Goal: Information Seeking & Learning: Learn about a topic

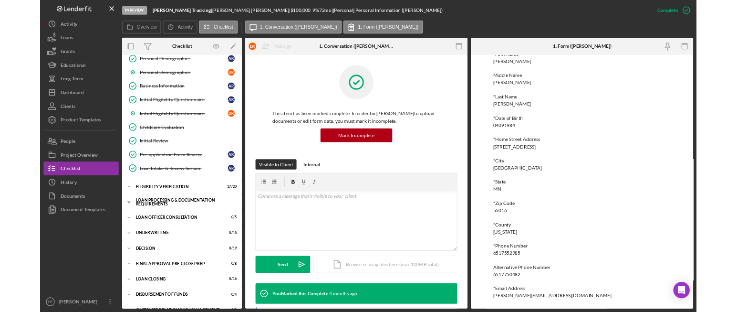
scroll to position [143, 0]
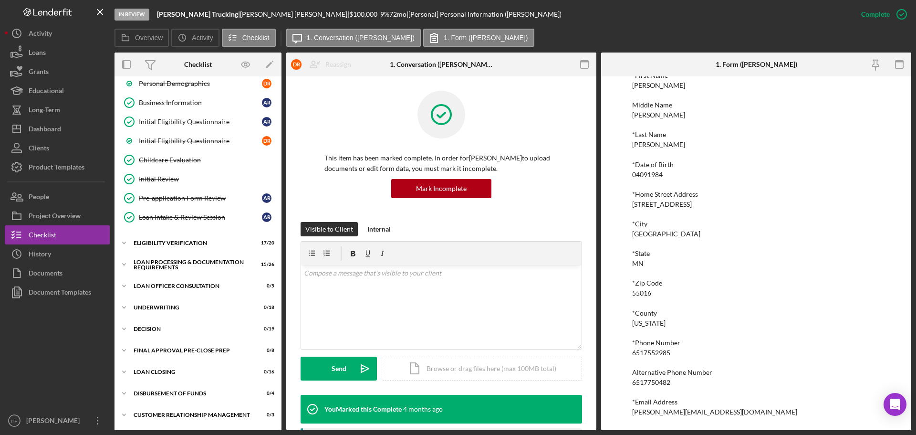
drag, startPoint x: 67, startPoint y: 271, endPoint x: 183, endPoint y: 191, distance: 140.3
click at [67, 271] on button "Documents" at bounding box center [57, 272] width 105 height 19
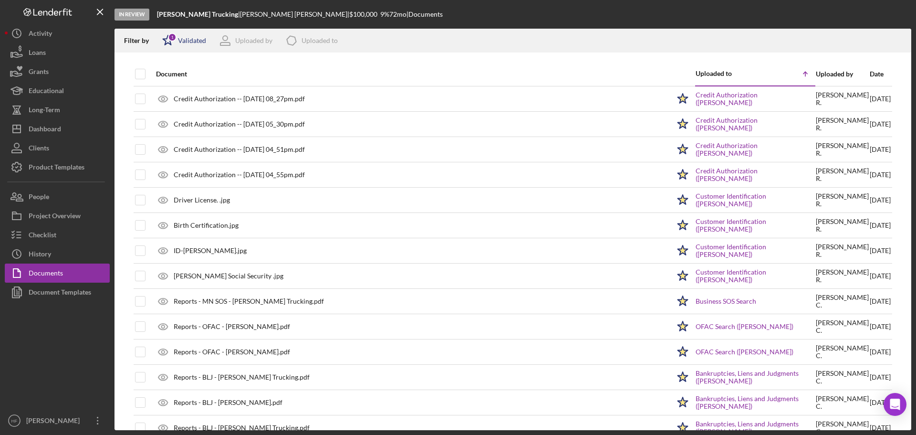
click at [170, 43] on polygon at bounding box center [168, 40] width 10 height 10
drag, startPoint x: 169, startPoint y: 74, endPoint x: 178, endPoint y: 72, distance: 8.8
click at [169, 74] on input "checkbox" at bounding box center [167, 76] width 10 height 10
checkbox input "false"
click at [318, 62] on div at bounding box center [513, 57] width 797 height 10
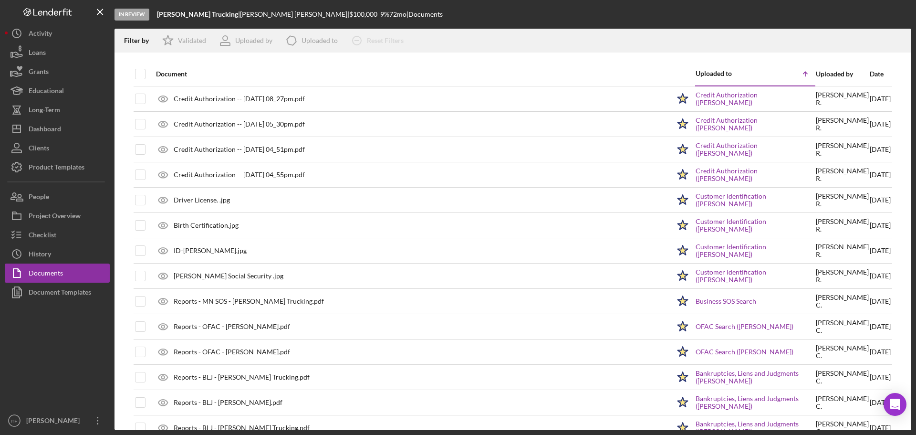
click at [870, 74] on div "Date" at bounding box center [880, 74] width 21 height 8
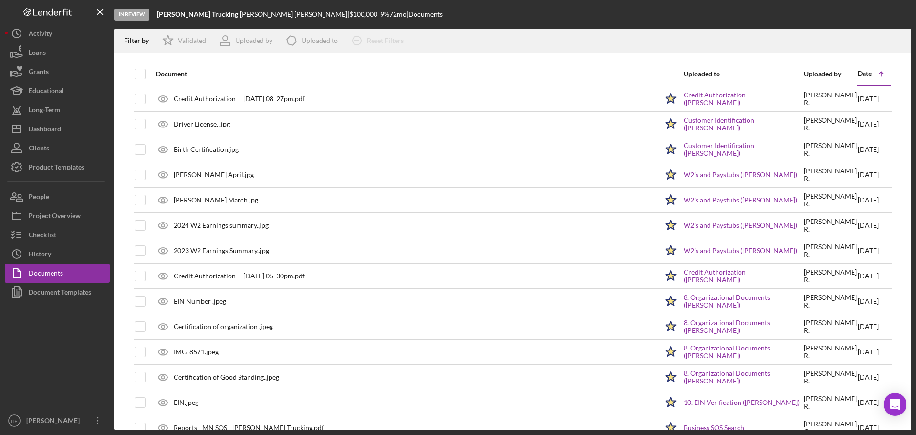
click at [860, 74] on div "Date" at bounding box center [865, 74] width 14 height 8
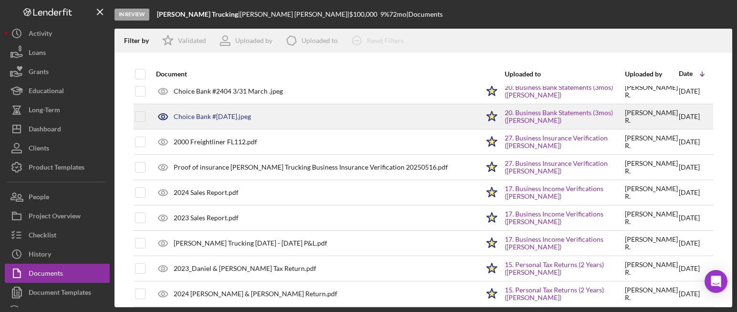
scroll to position [763, 0]
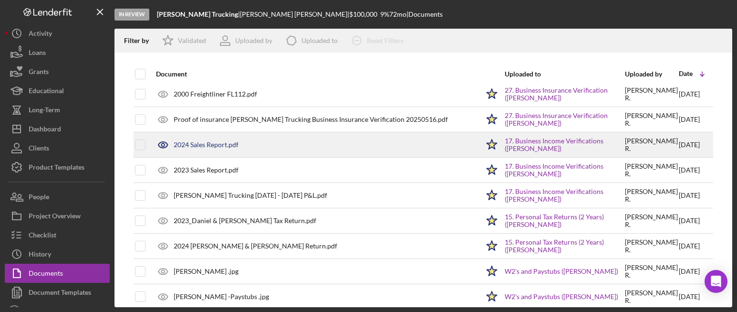
click at [219, 147] on div "2024 Sales Report.pdf" at bounding box center [206, 145] width 65 height 8
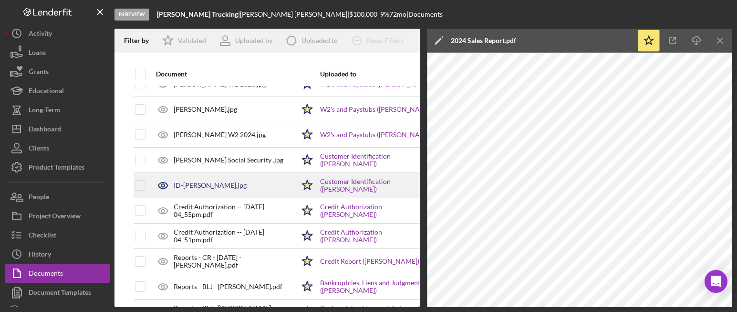
scroll to position [1050, 0]
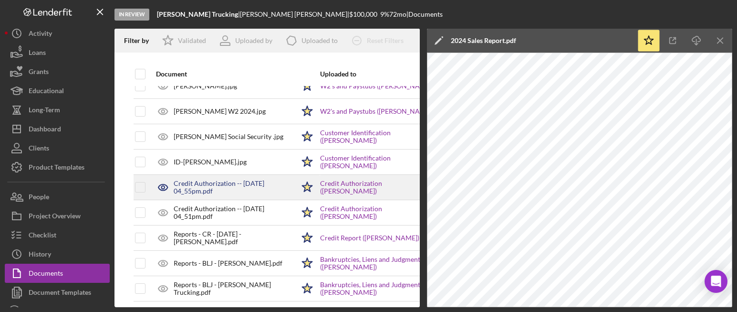
click at [245, 192] on div "Credit Authorization -- 2025-05-01 04_55pm.pdf" at bounding box center [234, 186] width 121 height 15
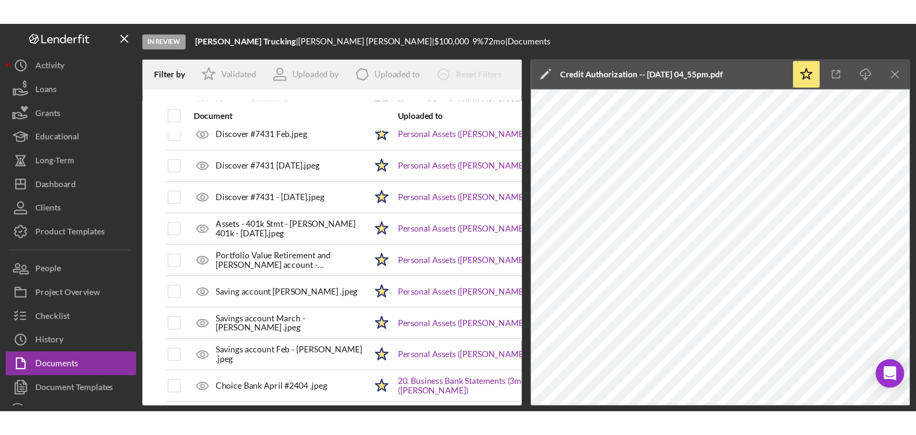
scroll to position [486, 0]
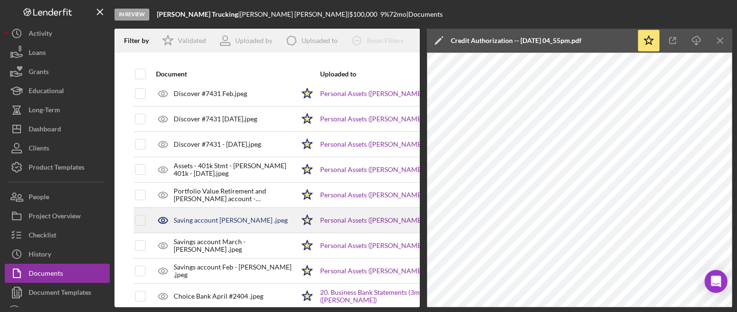
click at [240, 216] on div "Saving account April - Redner, Antonia .jpeg" at bounding box center [231, 220] width 114 height 8
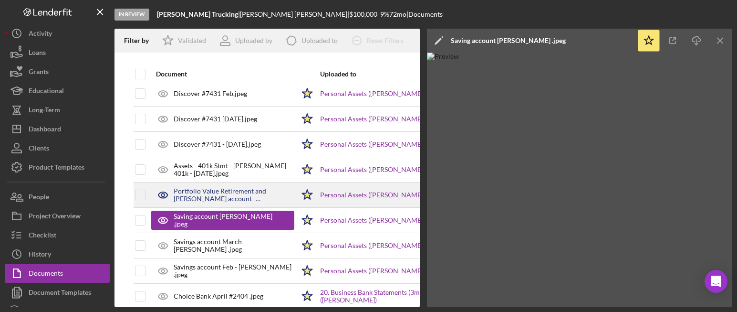
click at [247, 192] on div "Portfolio Value Retirement and Roth account - Redner, Antonia .pdf" at bounding box center [234, 194] width 121 height 15
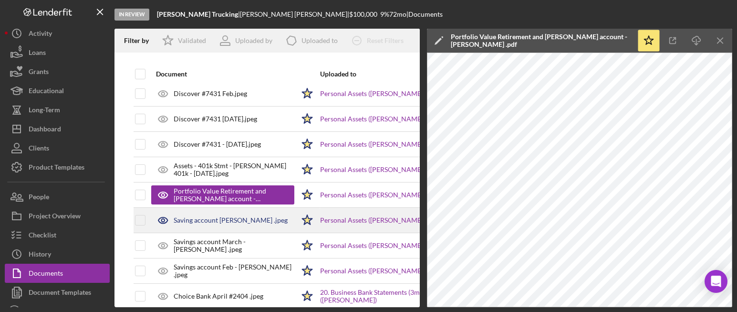
click at [217, 217] on div "Saving account April - Redner, Antonia .jpeg" at bounding box center [231, 220] width 114 height 8
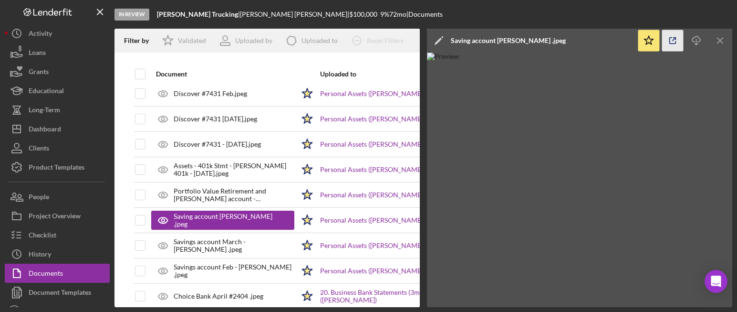
click at [674, 36] on icon "button" at bounding box center [672, 40] width 21 height 21
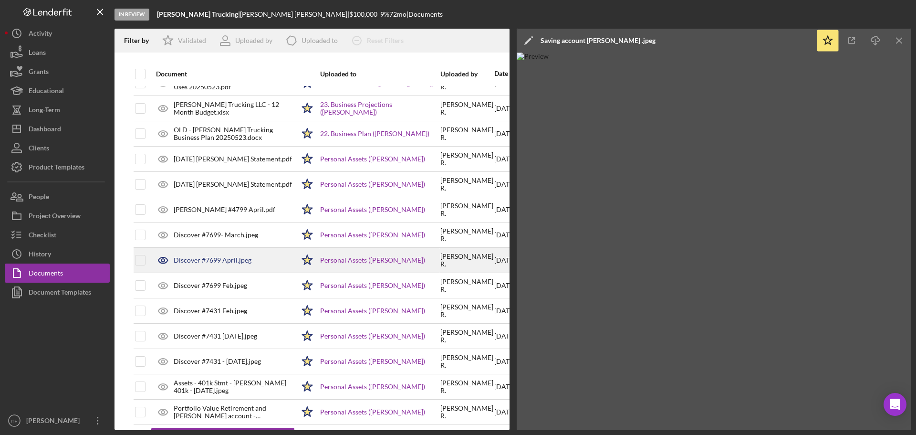
scroll to position [247, 0]
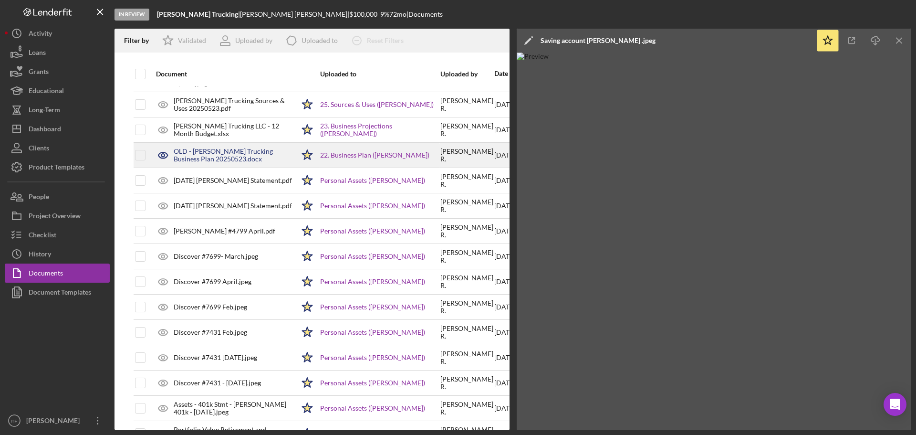
click at [246, 157] on div "OLD - Redner Trucking Business Plan 20250523.docx" at bounding box center [234, 154] width 121 height 15
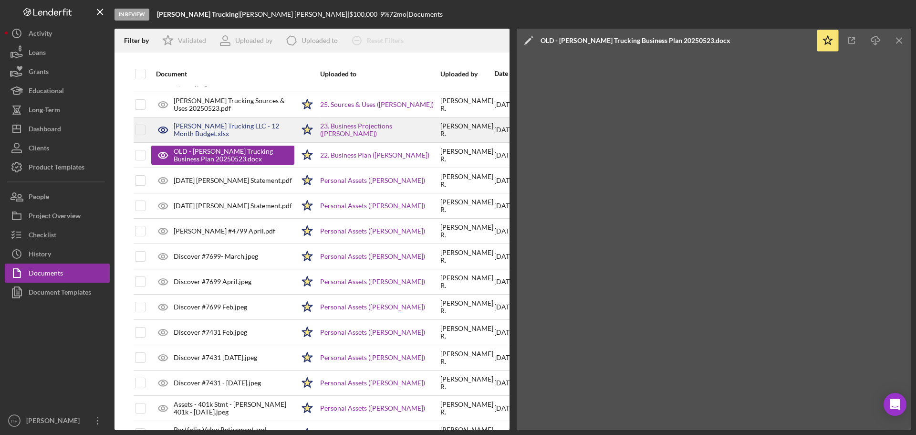
click at [244, 137] on div "Redner Trucking LLC - 12 Month Budget.xlsx" at bounding box center [234, 129] width 121 height 15
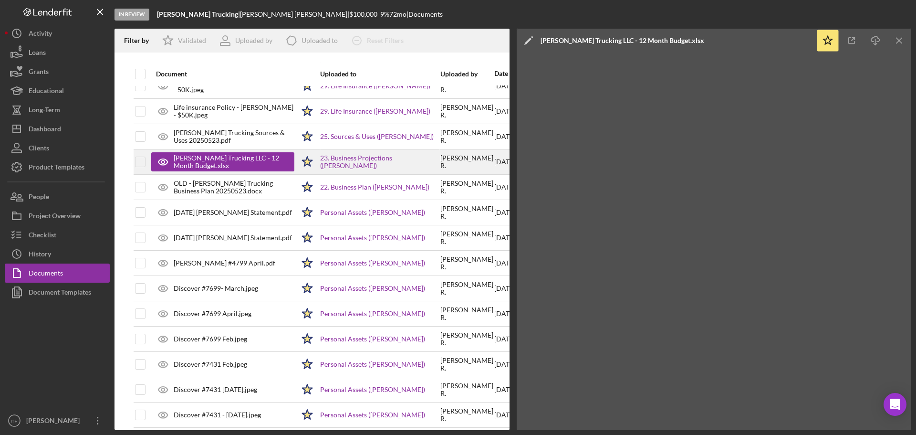
scroll to position [199, 0]
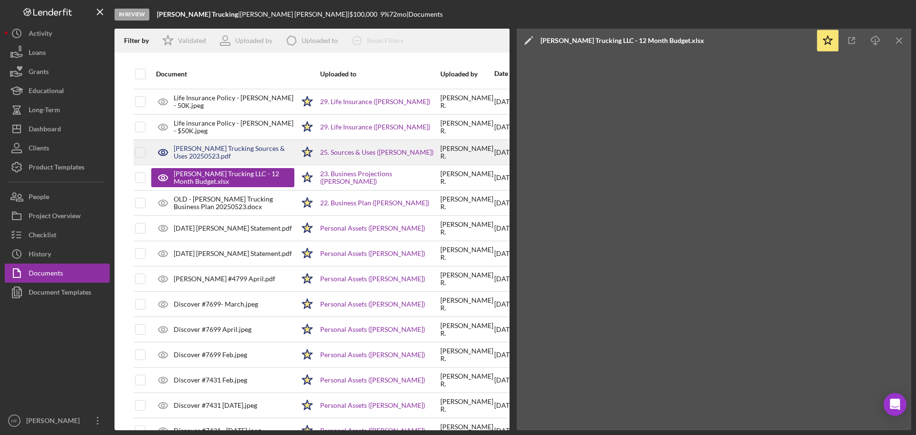
click at [248, 150] on div "Redner Trucking Sources & Uses 20250523.pdf" at bounding box center [234, 152] width 121 height 15
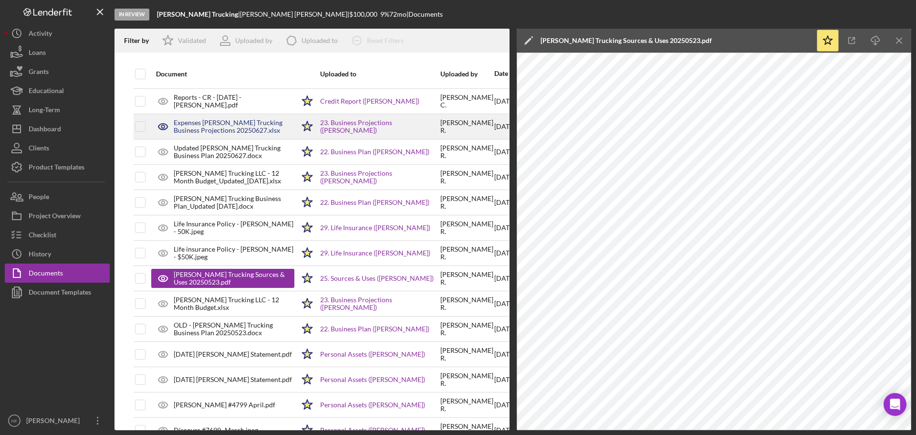
scroll to position [56, 0]
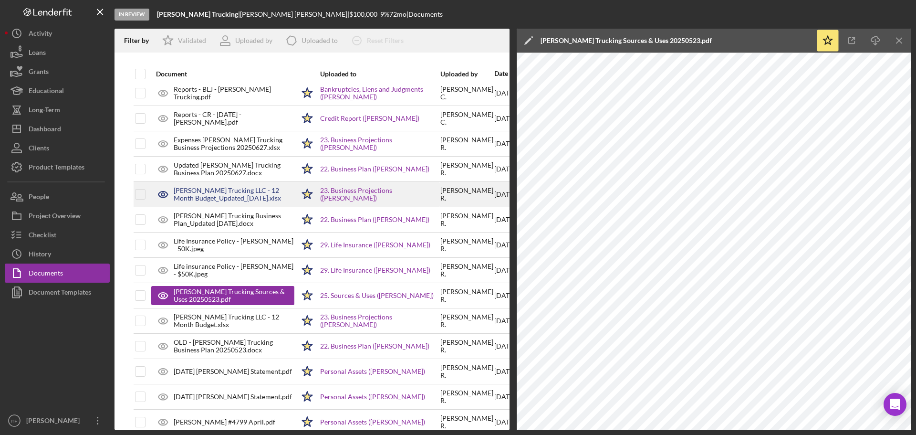
click at [250, 200] on div "Redner Trucking LLC - 12 Month Budget_Updated_6-15-25.xlsx" at bounding box center [234, 194] width 121 height 15
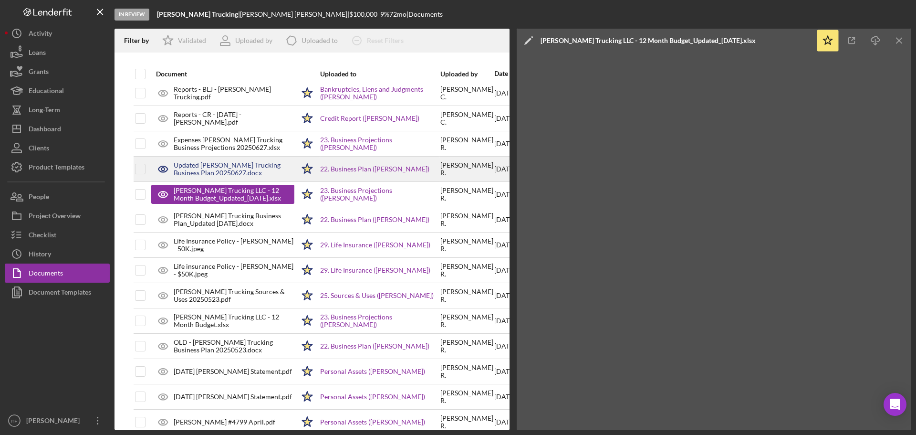
click at [262, 167] on div "Updated Redner Trucking Business Plan 20250627.docx" at bounding box center [234, 168] width 121 height 15
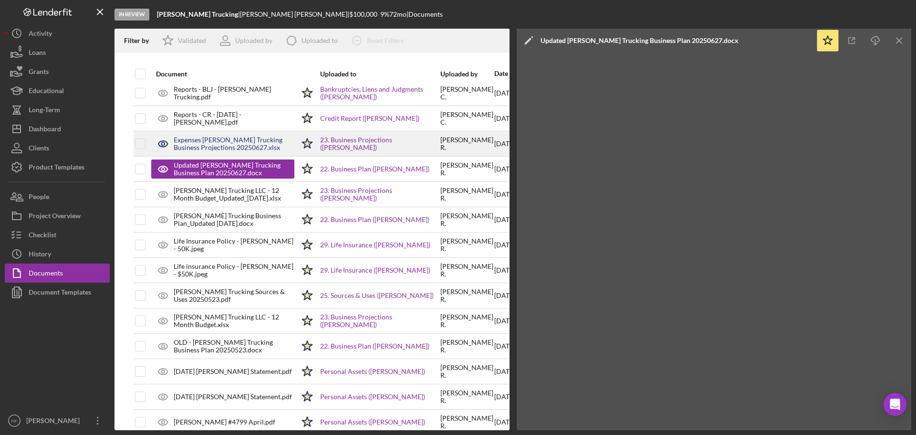
click at [264, 146] on div "Expenses Redner Trucking Business Projections 20250627.xlsx" at bounding box center [234, 143] width 121 height 15
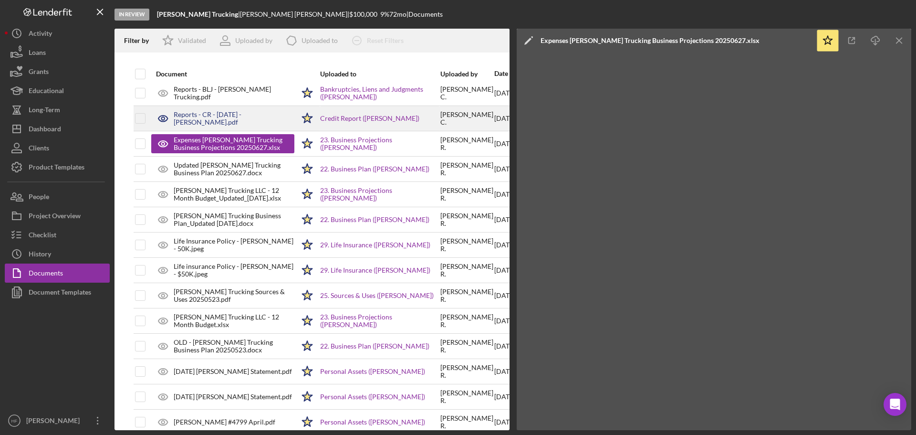
click at [245, 124] on div "Reports - CR - 5.6.25 - D. Redner.pdf" at bounding box center [222, 118] width 143 height 24
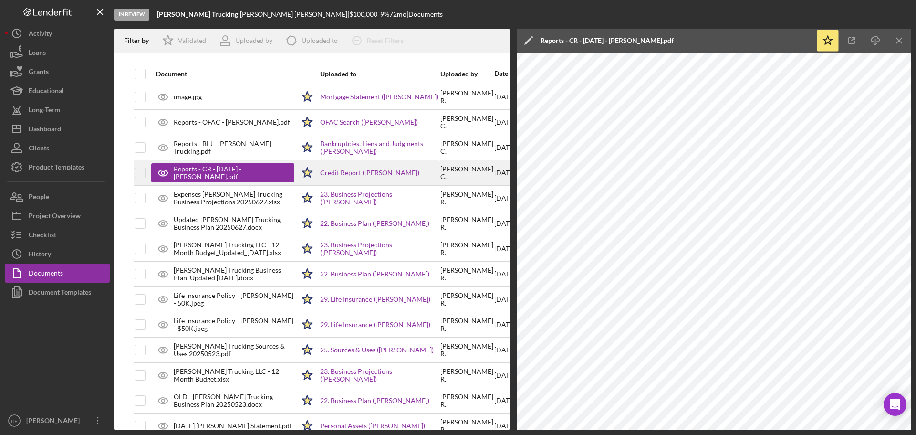
scroll to position [0, 0]
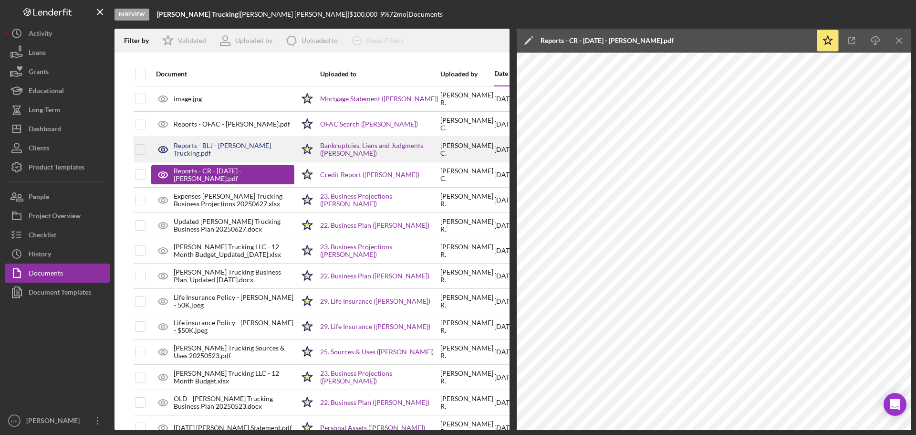
click at [244, 137] on td "Reports - BLJ - Redner Trucking.pdf" at bounding box center [223, 149] width 144 height 25
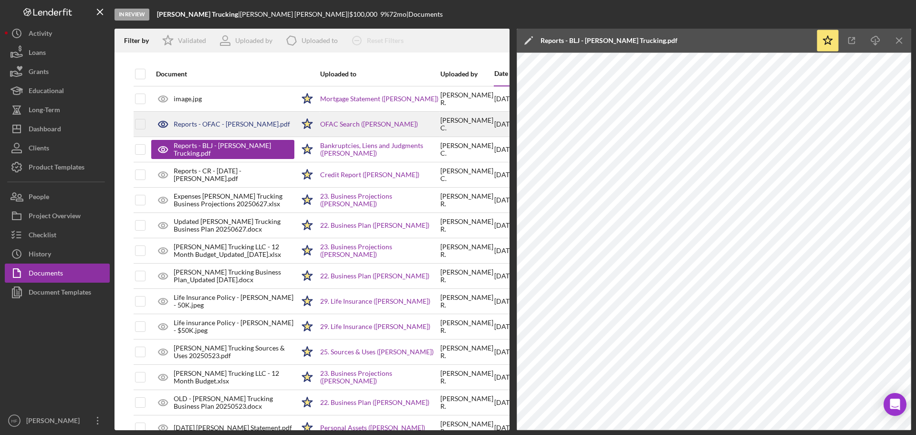
click at [243, 125] on div "Reports - OFAC - D. Redner.pdf" at bounding box center [232, 124] width 116 height 8
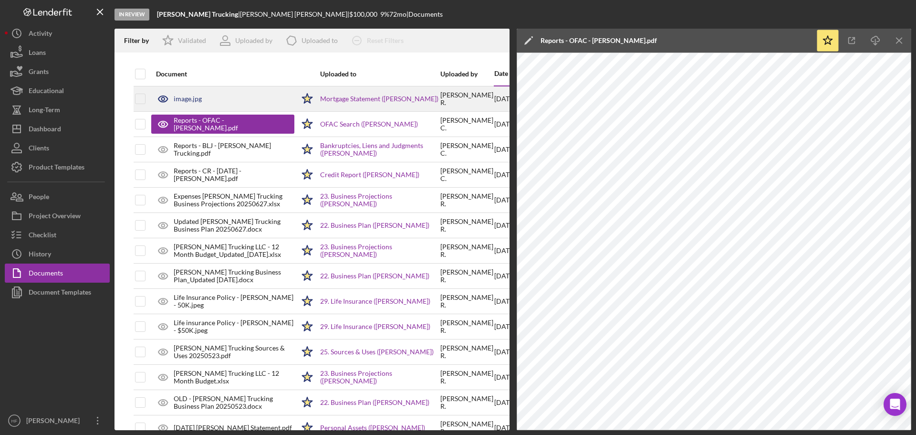
click at [206, 98] on div "image.jpg" at bounding box center [222, 99] width 143 height 24
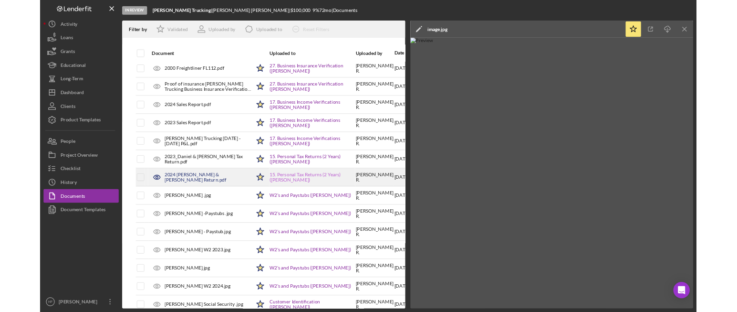
scroll to position [764, 0]
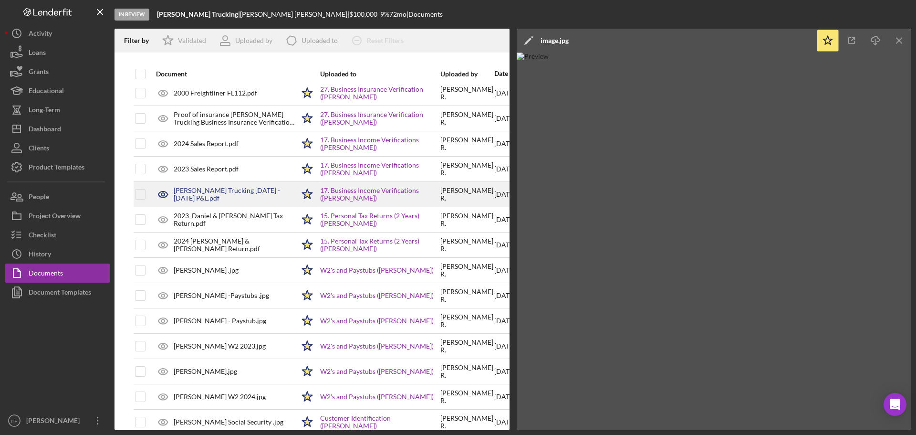
click at [207, 194] on div "Redner Trucking 2023 - 2024 P&L.pdf" at bounding box center [234, 194] width 121 height 15
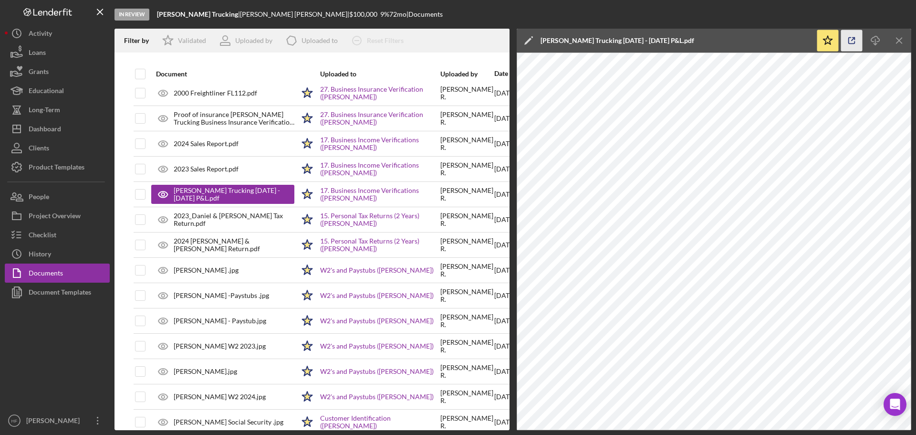
click at [858, 43] on icon "button" at bounding box center [851, 40] width 21 height 21
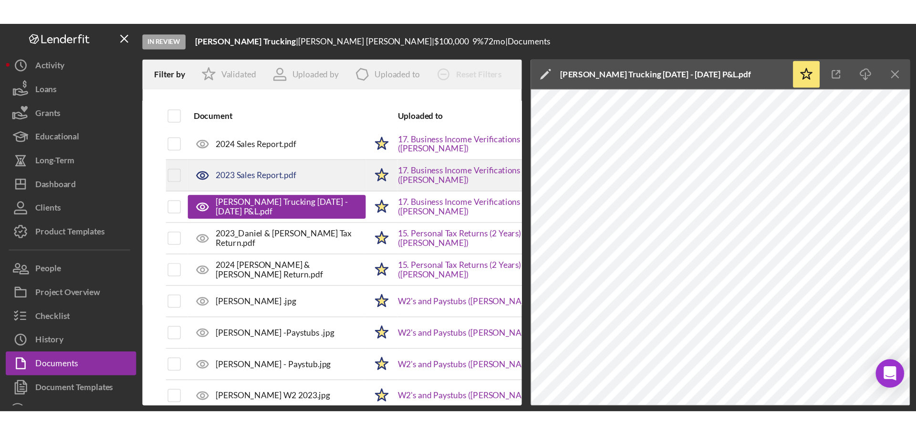
scroll to position [812, 0]
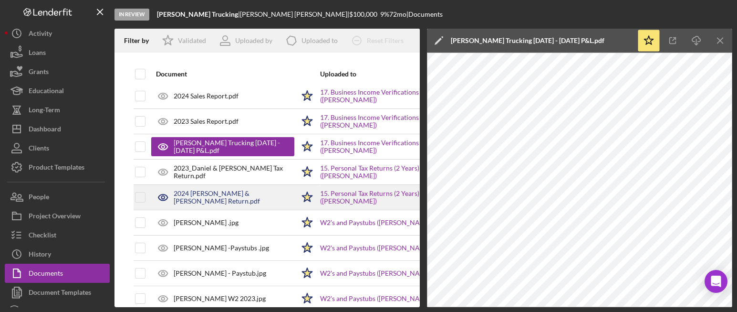
click at [227, 195] on div "2024 Daniel & Antonia Tax Return.pdf" at bounding box center [234, 196] width 121 height 15
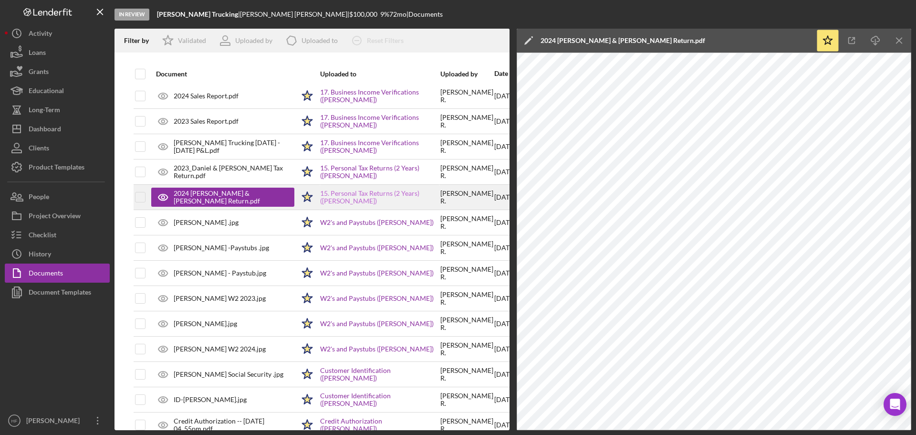
click at [386, 201] on link "15. Personal Tax Returns (2 Years) (Antonia Redner)" at bounding box center [379, 196] width 119 height 15
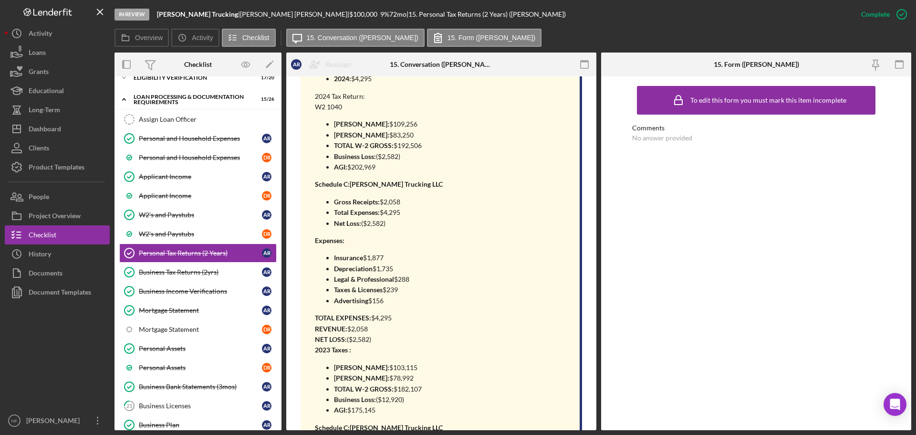
scroll to position [477, 0]
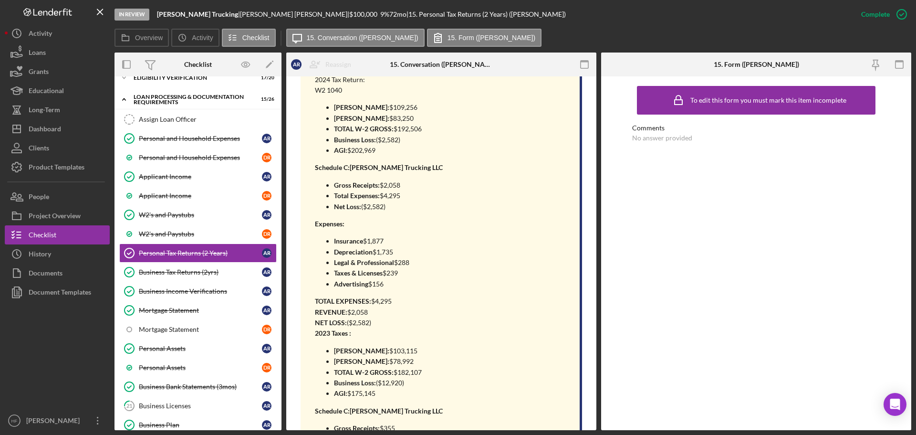
drag, startPoint x: 335, startPoint y: 185, endPoint x: 419, endPoint y: 186, distance: 84.0
click at [419, 186] on p "Gross Receipts: $2,058" at bounding box center [388, 185] width 109 height 10
drag, startPoint x: 367, startPoint y: 206, endPoint x: 392, endPoint y: 207, distance: 24.4
click at [392, 207] on p "Net Loss: ($2,582)" at bounding box center [388, 206] width 109 height 10
drag, startPoint x: 316, startPoint y: 166, endPoint x: 421, endPoint y: 312, distance: 179.5
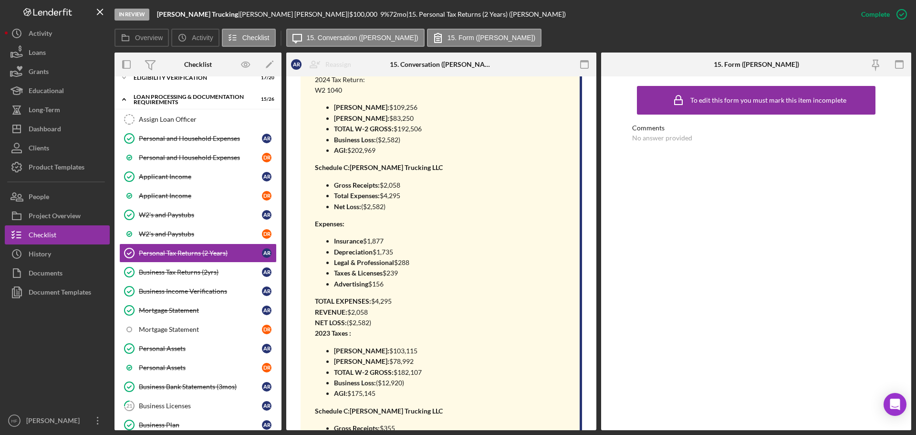
click at [421, 312] on div "2023 V. 2024 Revenue improvement 2023: $355 2024: $2,058 Expenses Reduction: 20…" at bounding box center [379, 297] width 128 height 649
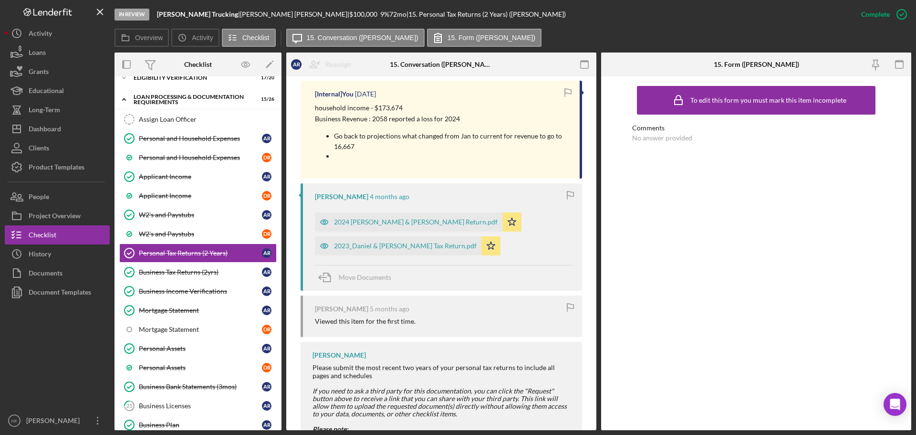
scroll to position [1050, 0]
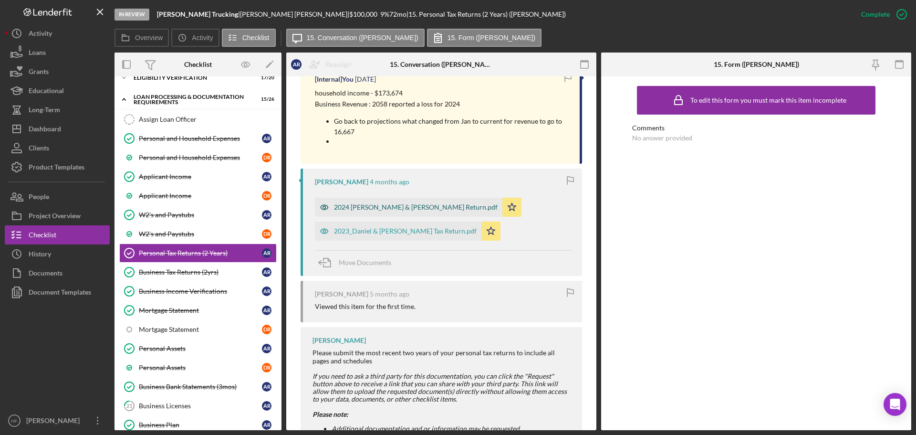
click at [398, 208] on div "2024 Daniel & Antonia Tax Return.pdf" at bounding box center [416, 207] width 164 height 8
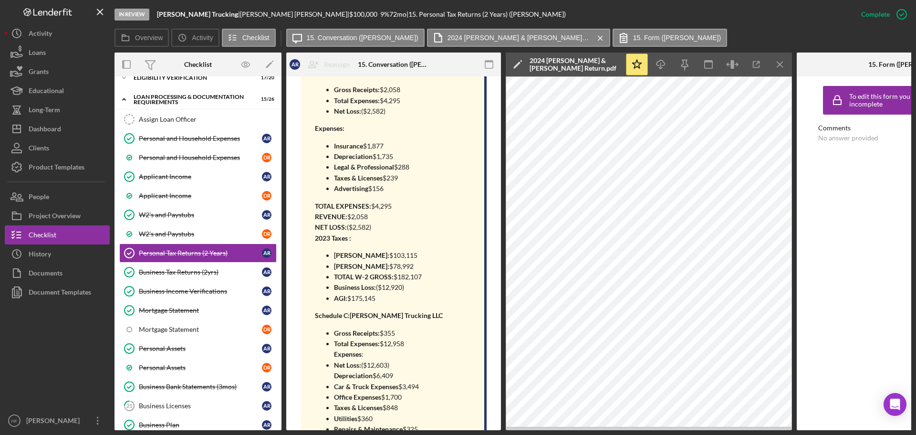
scroll to position [535, 0]
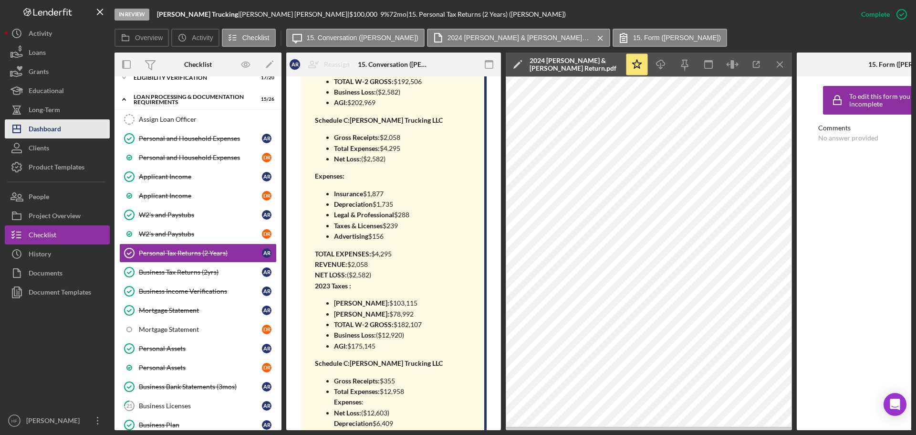
click at [74, 128] on button "Icon/Dashboard Dashboard" at bounding box center [57, 128] width 105 height 19
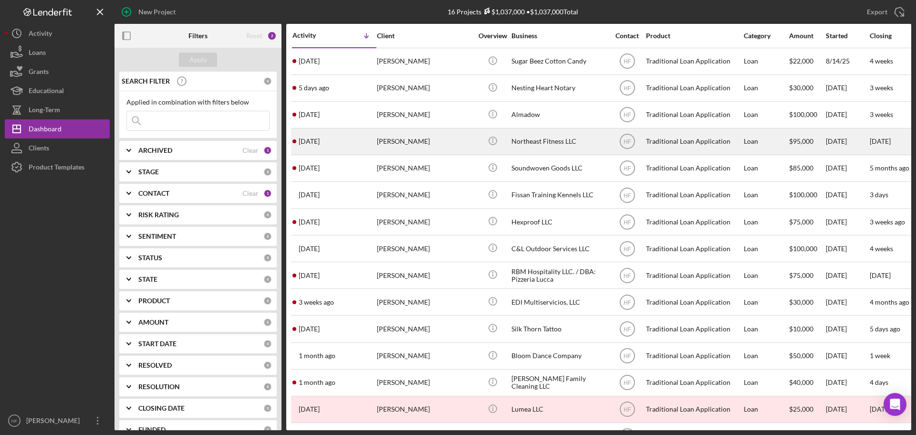
click at [449, 136] on div "[PERSON_NAME]" at bounding box center [424, 141] width 95 height 25
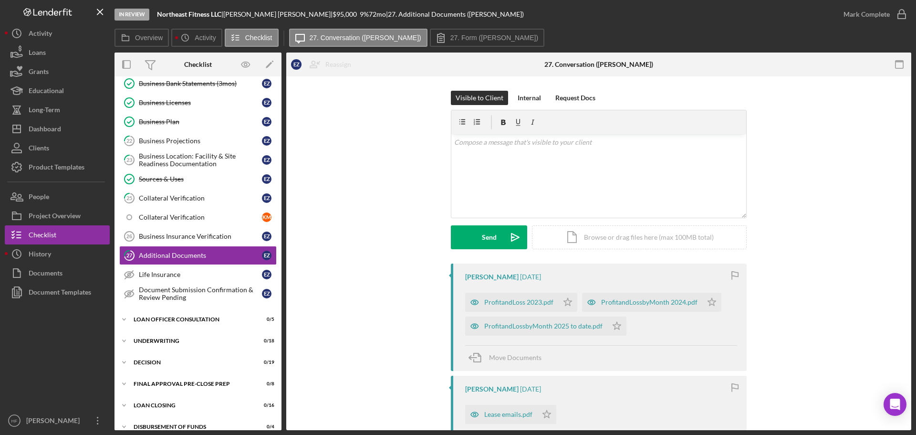
scroll to position [360, 0]
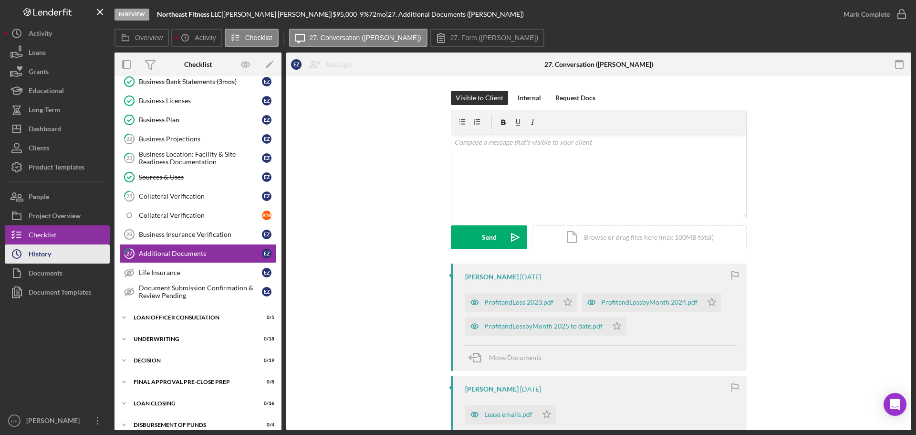
click at [75, 260] on button "Icon/History History" at bounding box center [57, 253] width 105 height 19
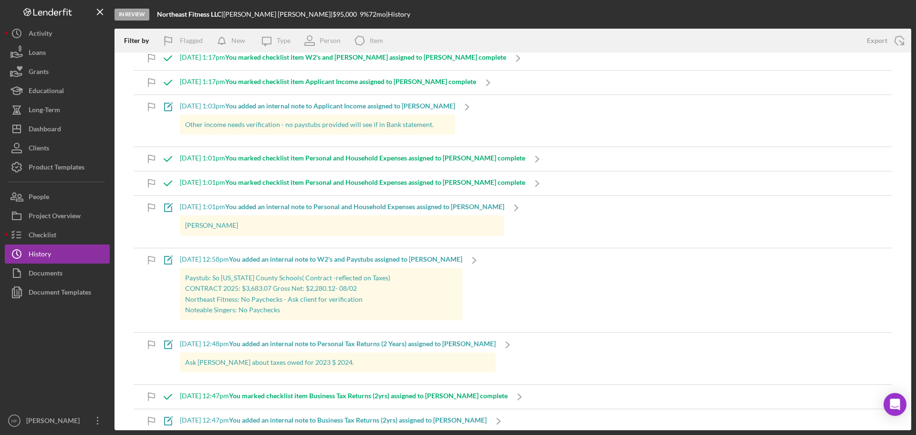
scroll to position [3340, 0]
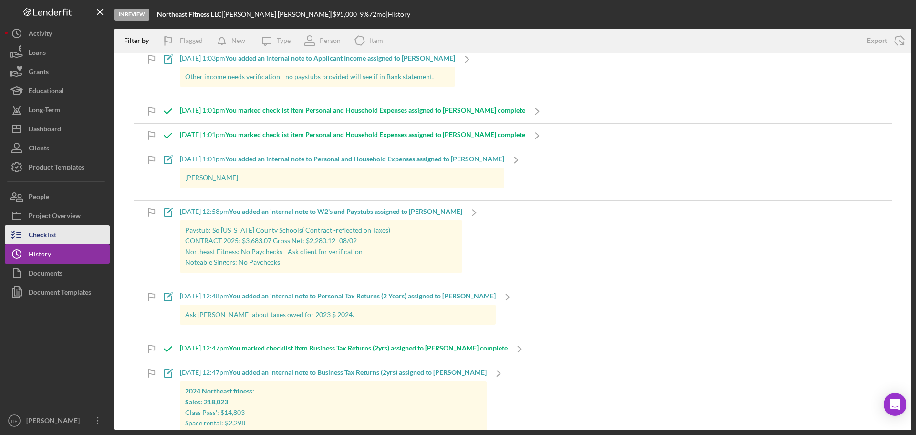
click at [51, 229] on div "Checklist" at bounding box center [43, 235] width 28 height 21
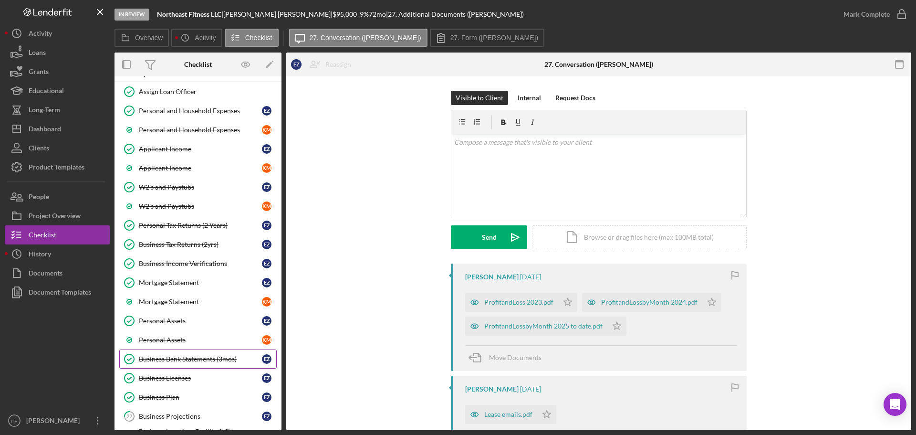
scroll to position [73, 0]
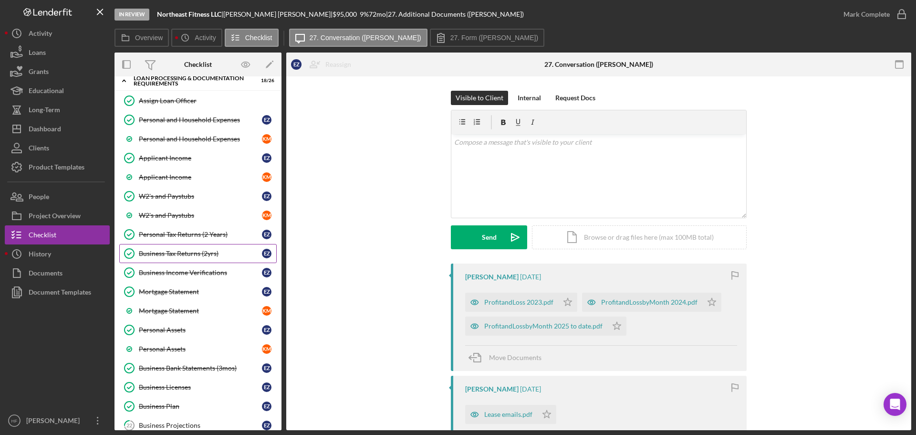
click at [205, 257] on div "Business Tax Returns (2yrs)" at bounding box center [200, 254] width 123 height 8
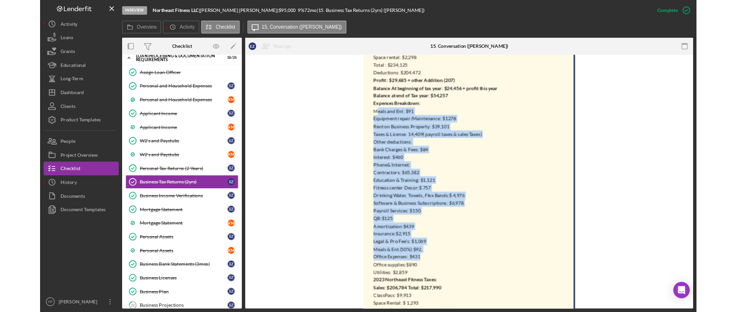
scroll to position [429, 0]
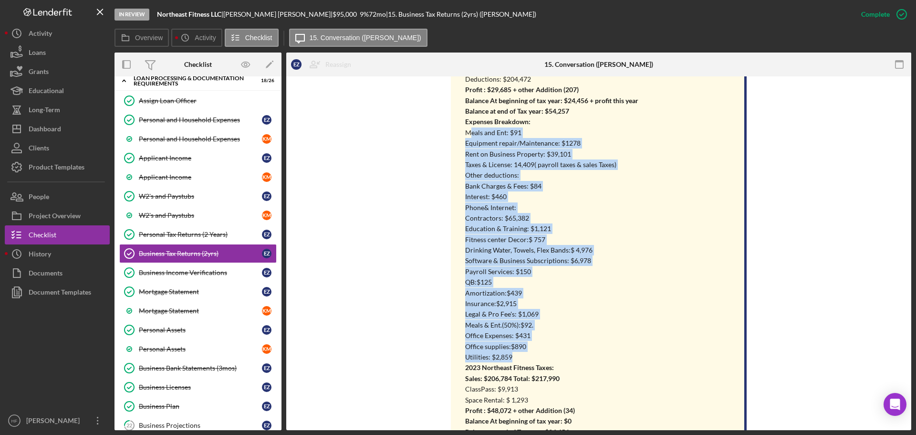
drag, startPoint x: 467, startPoint y: 181, endPoint x: 573, endPoint y: 354, distance: 203.7
click at [573, 354] on div "2024 Northeast fitness: Sales: 218,023 Class Pass'; $14,803 Space rental: $2,29…" at bounding box center [551, 363] width 173 height 684
click at [518, 354] on p "Utilities: $2,859" at bounding box center [551, 357] width 173 height 10
drag, startPoint x: 517, startPoint y: 356, endPoint x: 463, endPoint y: 132, distance: 230.6
click at [463, 132] on div "[Internal] You 2 weeks ago 2024 Northeast fitness: Sales: 218,023 Class Pass'; …" at bounding box center [599, 358] width 296 height 718
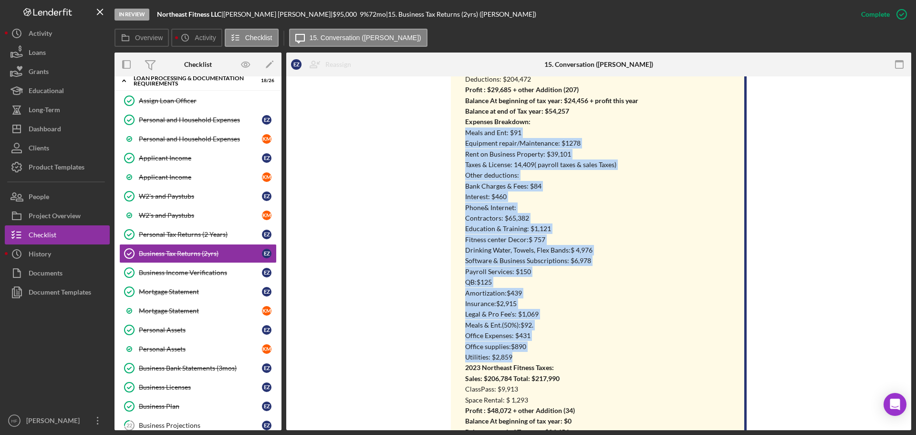
copy div "Meals and Ent: $91 Equipment repair/Maintenance: $1278 Rent on Business Propert…"
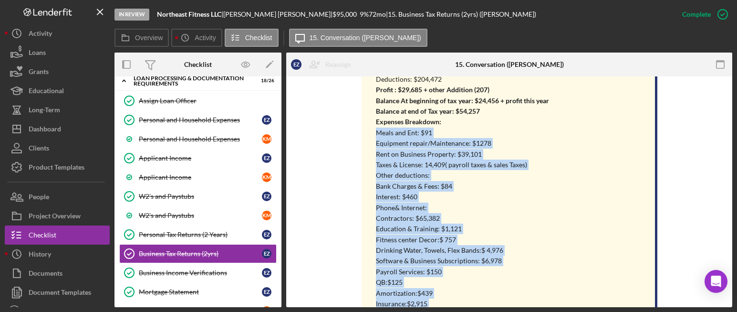
click at [533, 224] on p "Education & Training: $1,121" at bounding box center [462, 228] width 173 height 10
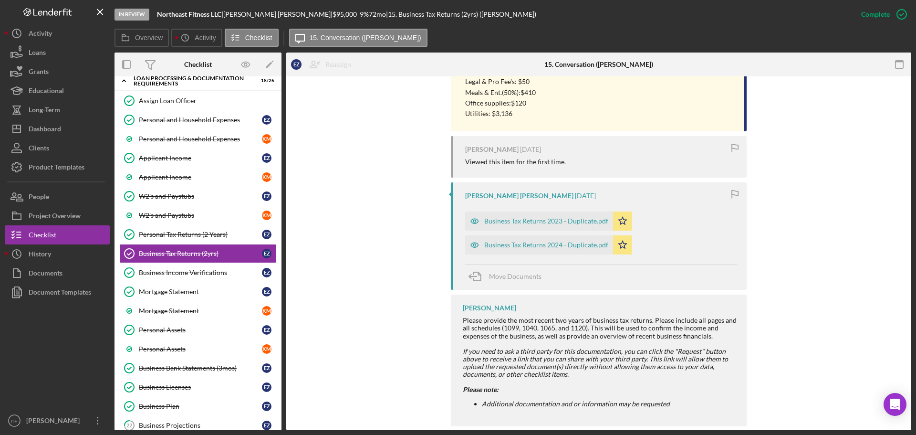
scroll to position [1030, 0]
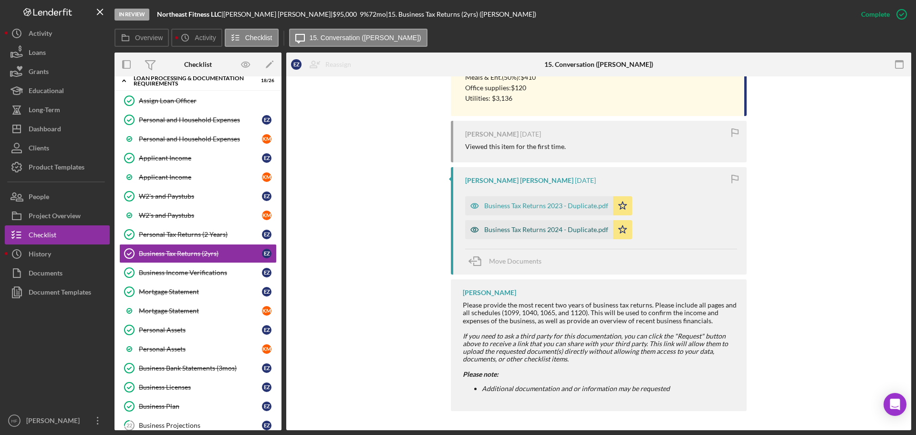
click at [552, 230] on div "Business Tax Returns 2024 - Duplicate.pdf" at bounding box center [546, 230] width 124 height 8
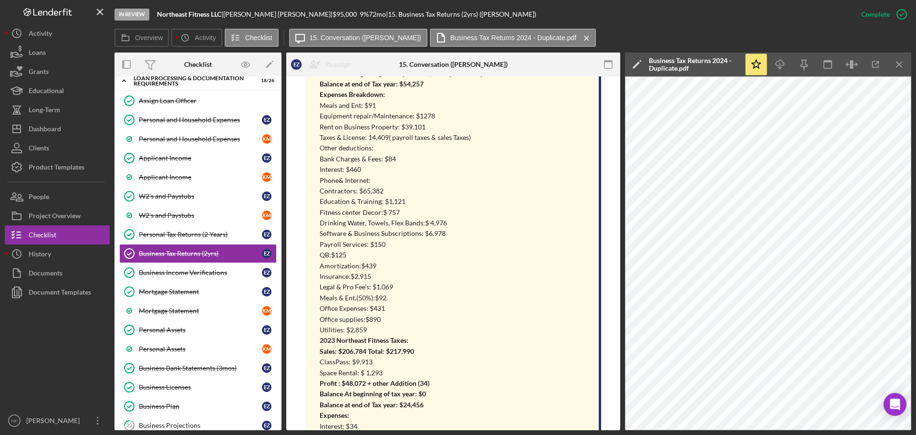
scroll to position [409, 0]
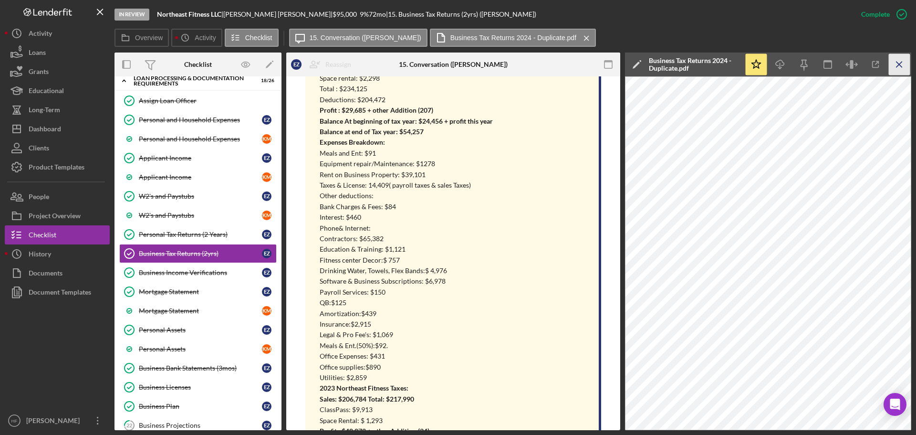
click at [908, 68] on icon "Icon/Menu Close" at bounding box center [899, 64] width 21 height 21
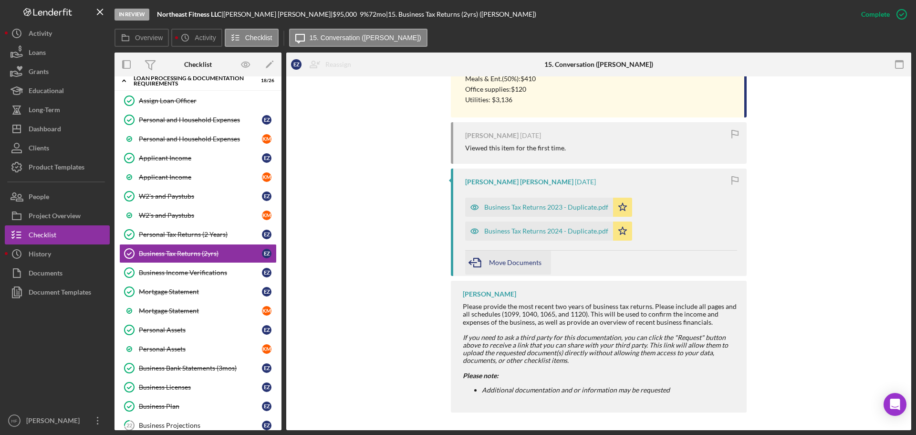
scroll to position [1029, 0]
drag, startPoint x: 545, startPoint y: 207, endPoint x: 597, endPoint y: 205, distance: 51.6
click at [546, 207] on div "Business Tax Returns 2023 - Duplicate.pdf" at bounding box center [546, 206] width 124 height 8
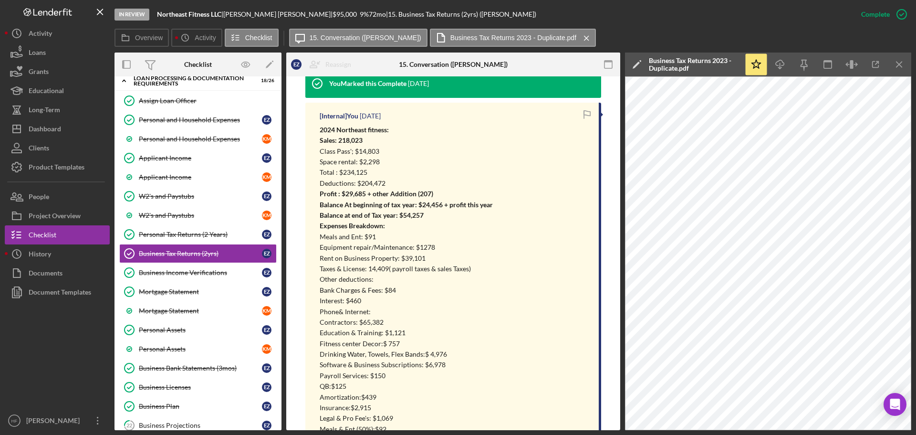
scroll to position [266, 0]
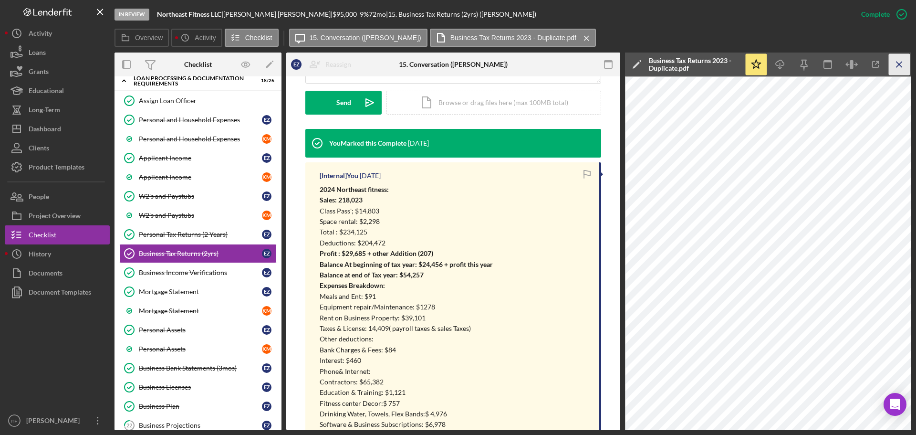
click at [897, 70] on icon "Icon/Menu Close" at bounding box center [899, 64] width 21 height 21
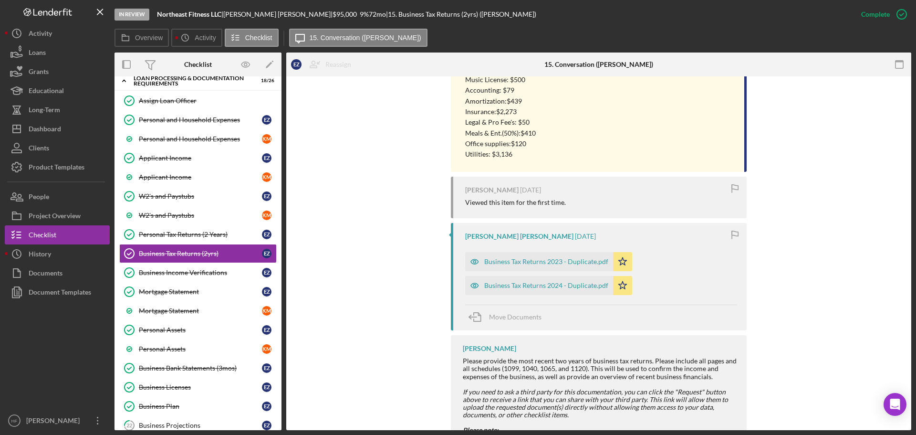
scroll to position [981, 0]
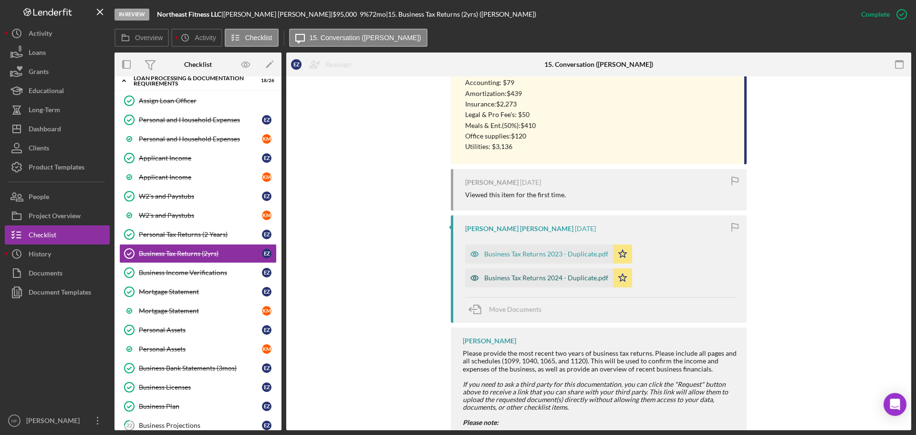
click at [539, 273] on div "Business Tax Returns 2024 - Duplicate.pdf" at bounding box center [539, 277] width 148 height 19
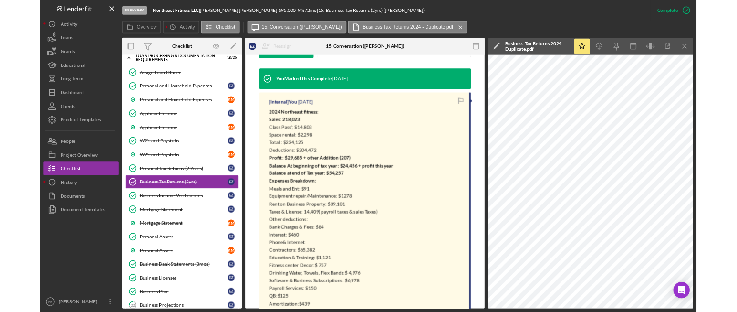
scroll to position [266, 0]
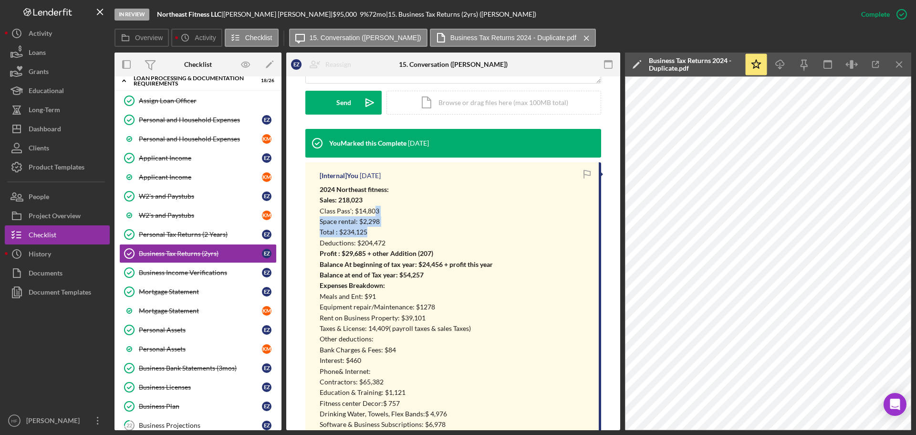
drag, startPoint x: 373, startPoint y: 208, endPoint x: 376, endPoint y: 235, distance: 26.9
drag, startPoint x: 395, startPoint y: 246, endPoint x: 307, endPoint y: 239, distance: 88.6
click at [874, 66] on icon "button" at bounding box center [875, 64] width 21 height 21
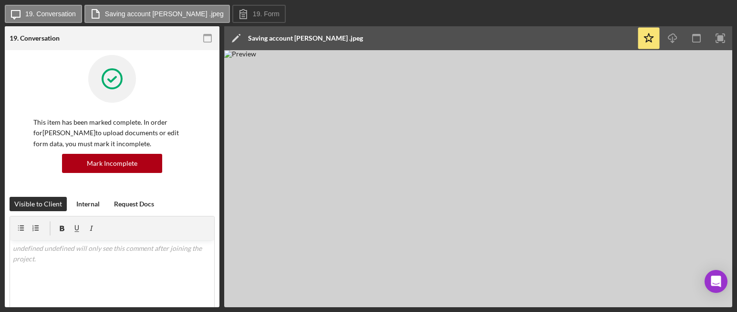
drag, startPoint x: 443, startPoint y: 146, endPoint x: 431, endPoint y: 125, distance: 23.7
click at [431, 125] on img at bounding box center [478, 178] width 508 height 257
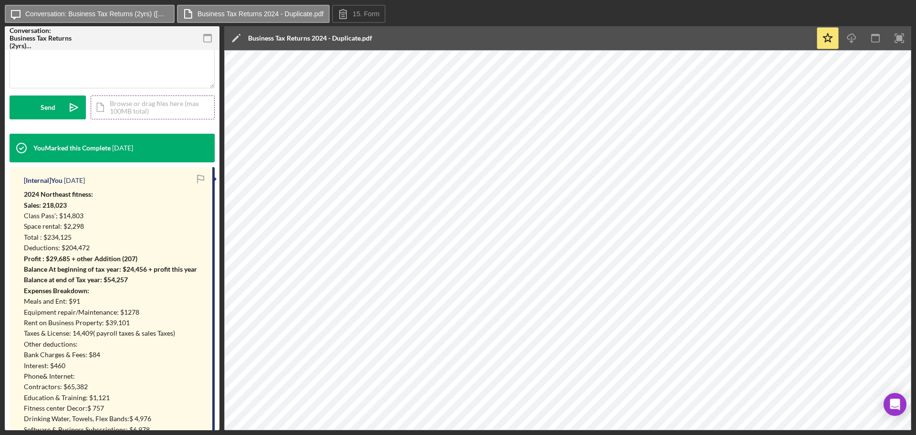
scroll to position [286, 0]
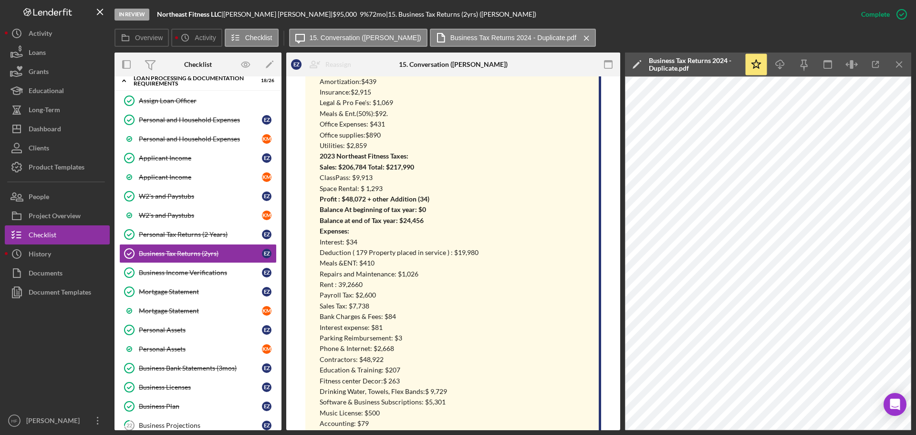
scroll to position [647, 0]
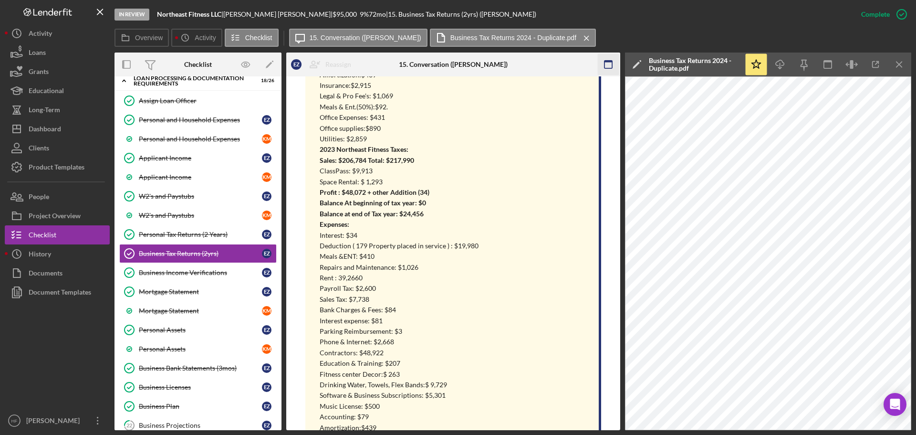
click at [906, 72] on icon "Icon/Menu Close" at bounding box center [899, 64] width 21 height 21
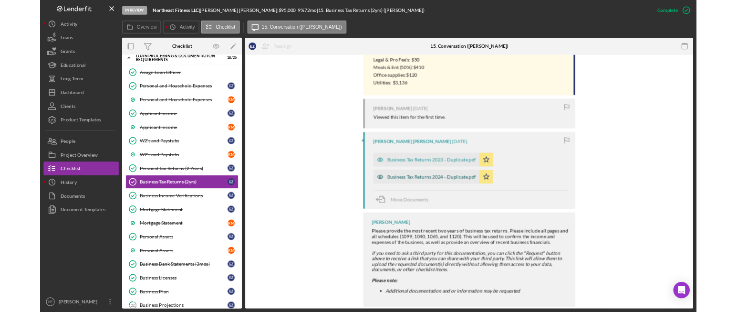
scroll to position [1029, 0]
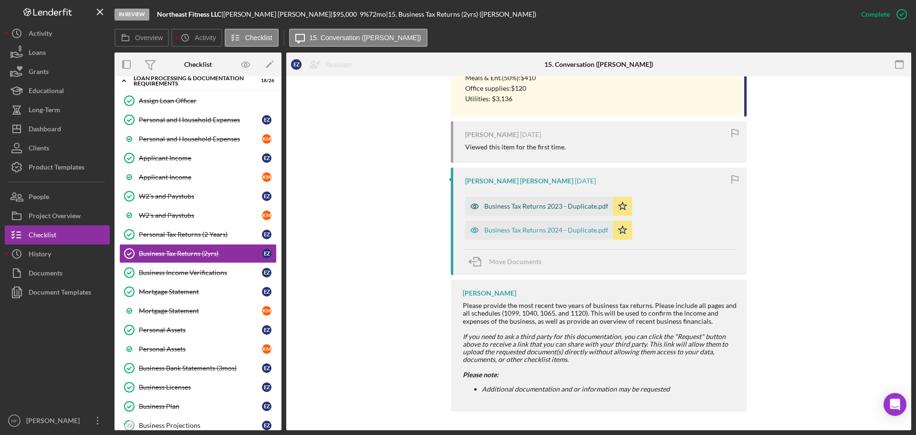
click at [580, 205] on div "Business Tax Returns 2023 - Duplicate.pdf" at bounding box center [546, 206] width 124 height 8
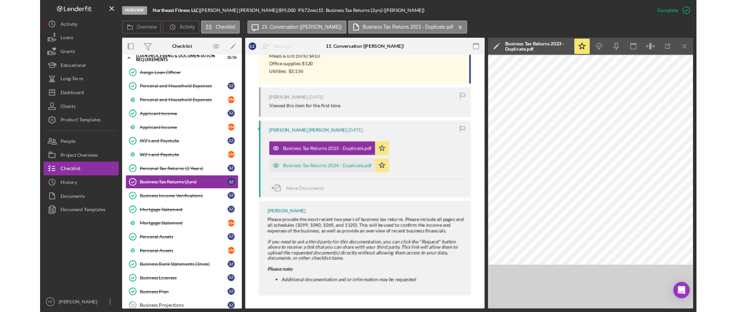
scroll to position [1050, 0]
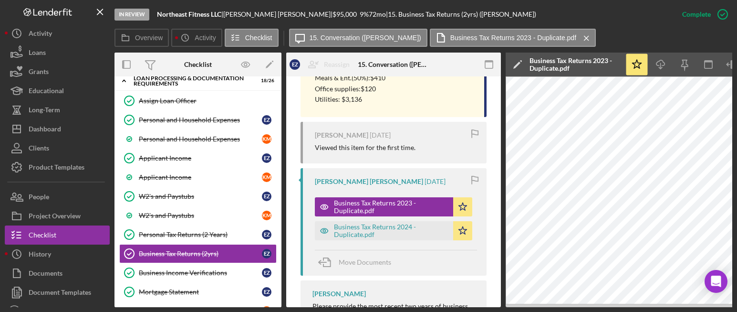
drag, startPoint x: 635, startPoint y: 307, endPoint x: 669, endPoint y: 306, distance: 33.4
click at [669, 306] on div "In Review Northeast Fitness LLC | [PERSON_NAME] | $95,000 $95,000 9 % 72 mo | 1…" at bounding box center [368, 156] width 737 height 312
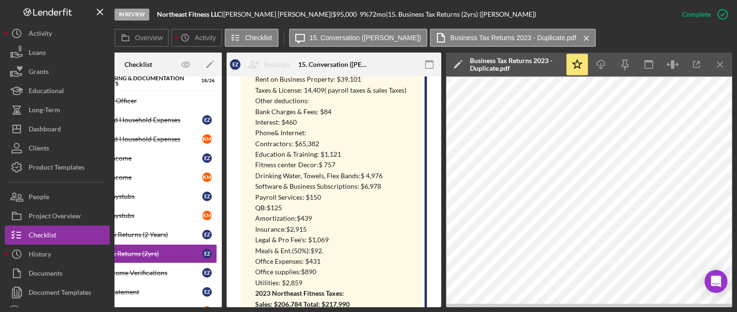
scroll to position [478, 0]
